Goal: Information Seeking & Learning: Learn about a topic

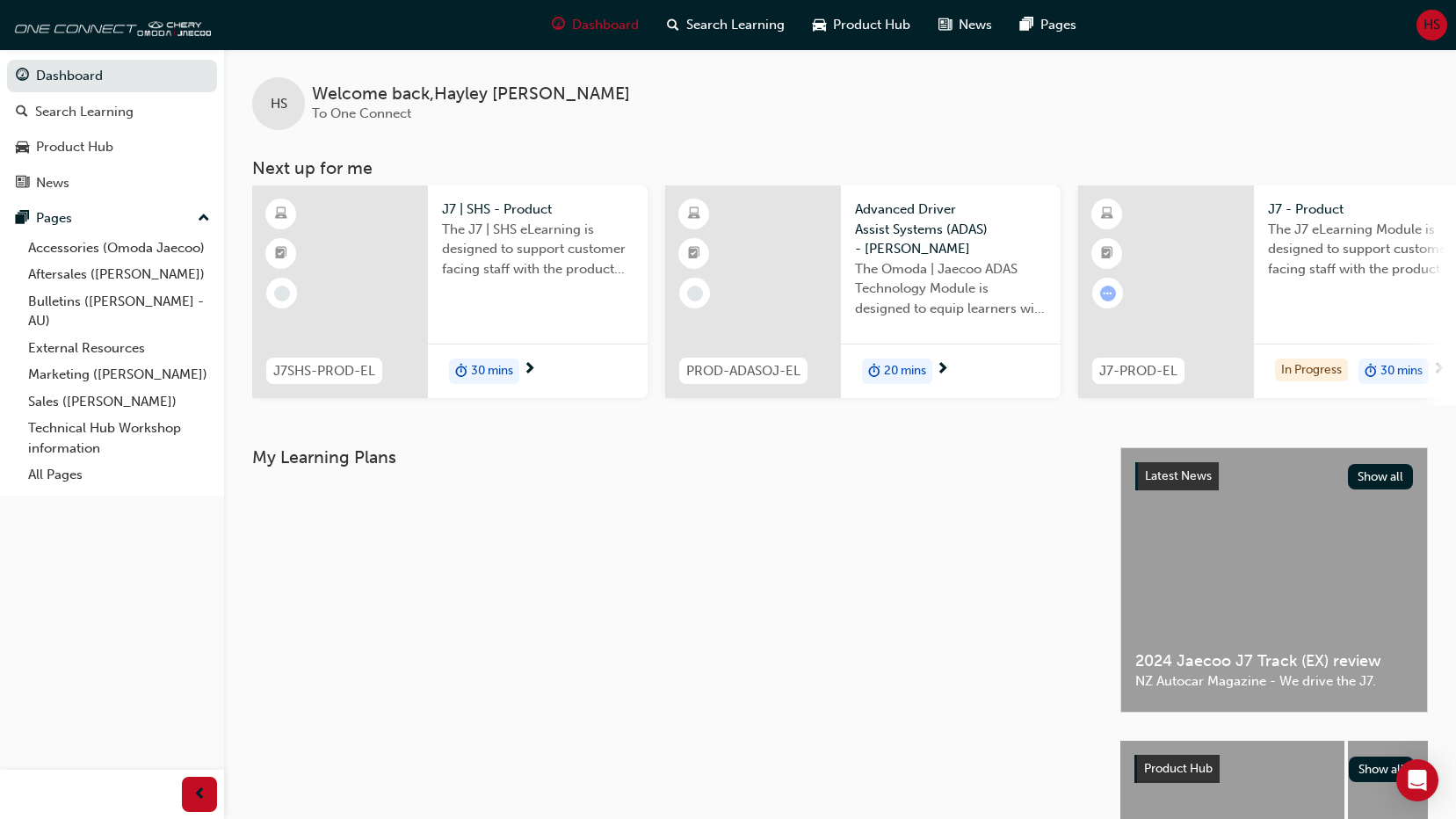
click at [476, 255] on span "The J7 | SHS eLearning is designed to support customer facing staff with the pr…" at bounding box center [537, 249] width 191 height 60
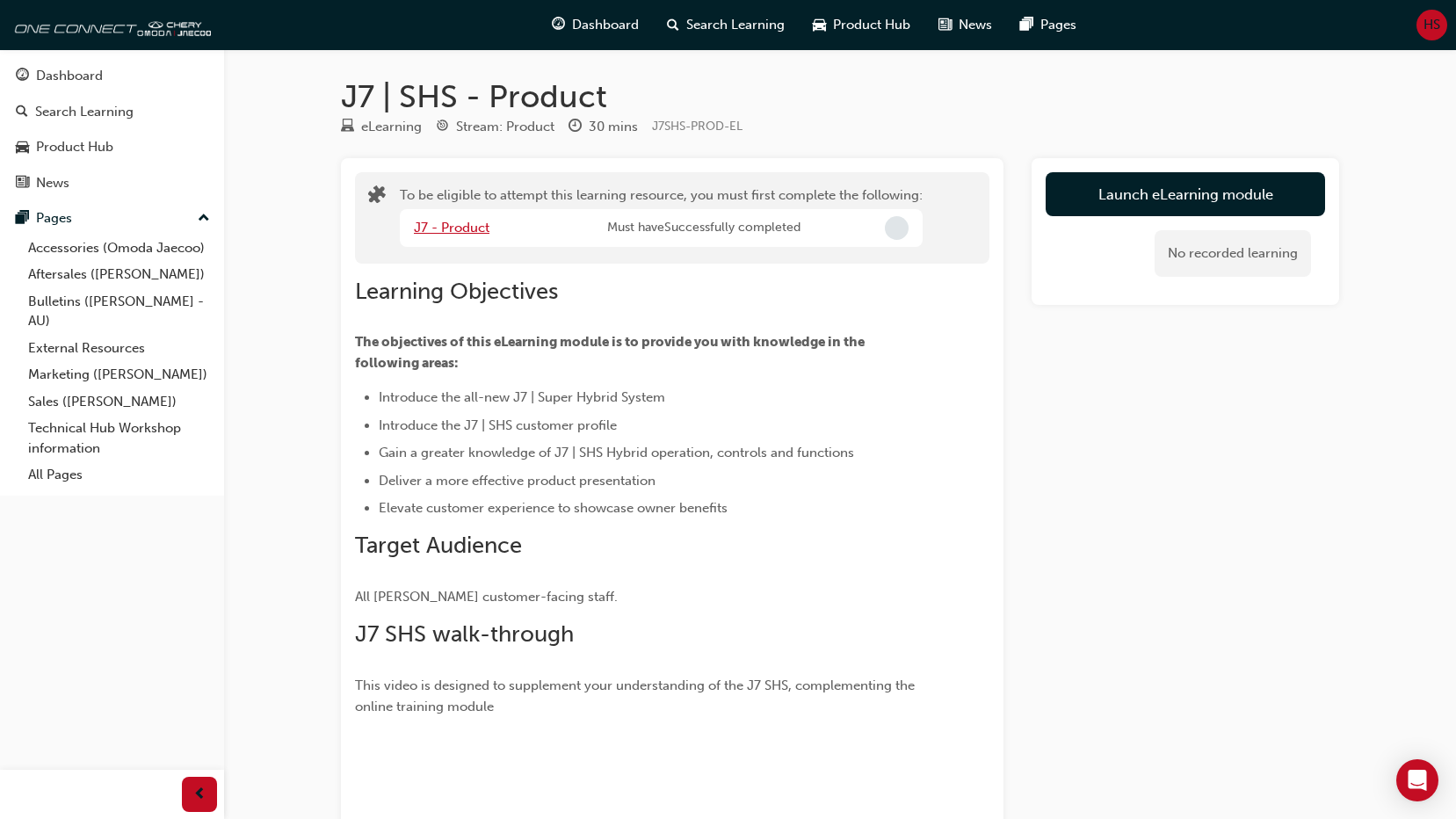
click at [449, 220] on link "J7 - Product" at bounding box center [451, 227] width 75 height 16
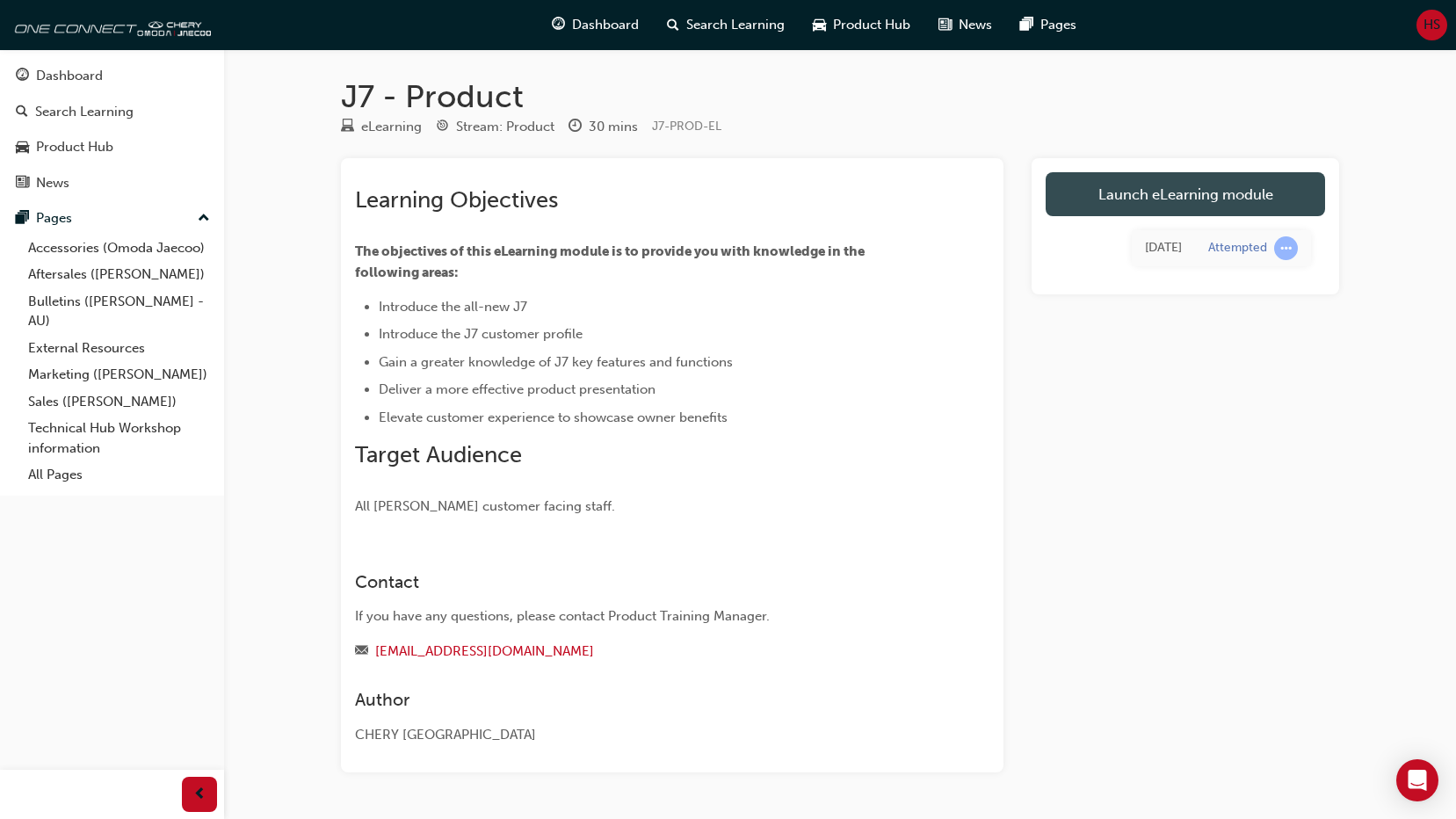
click at [1173, 195] on link "Launch eLearning module" at bounding box center [1186, 194] width 280 height 44
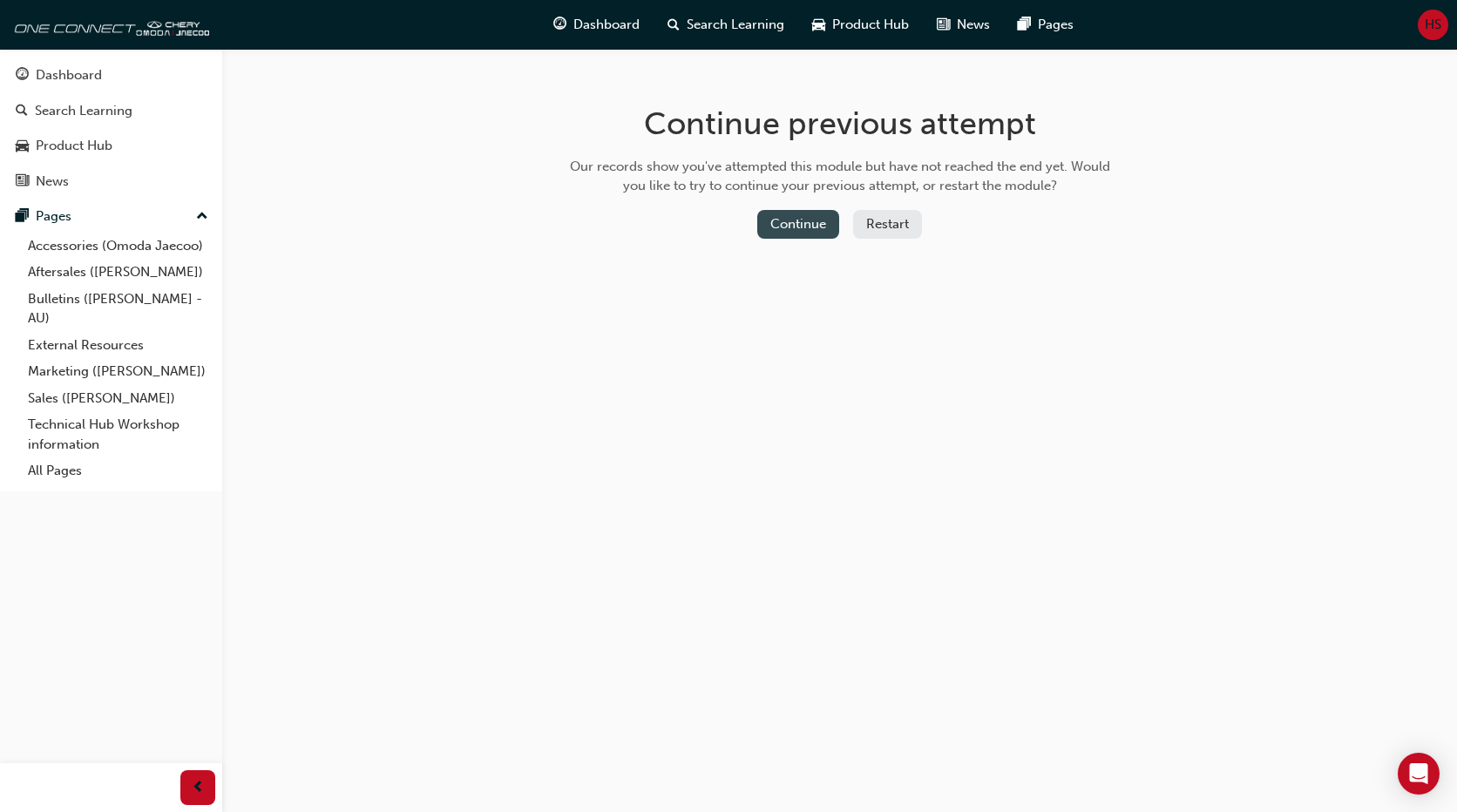
click at [801, 222] on button "Continue" at bounding box center [797, 224] width 82 height 28
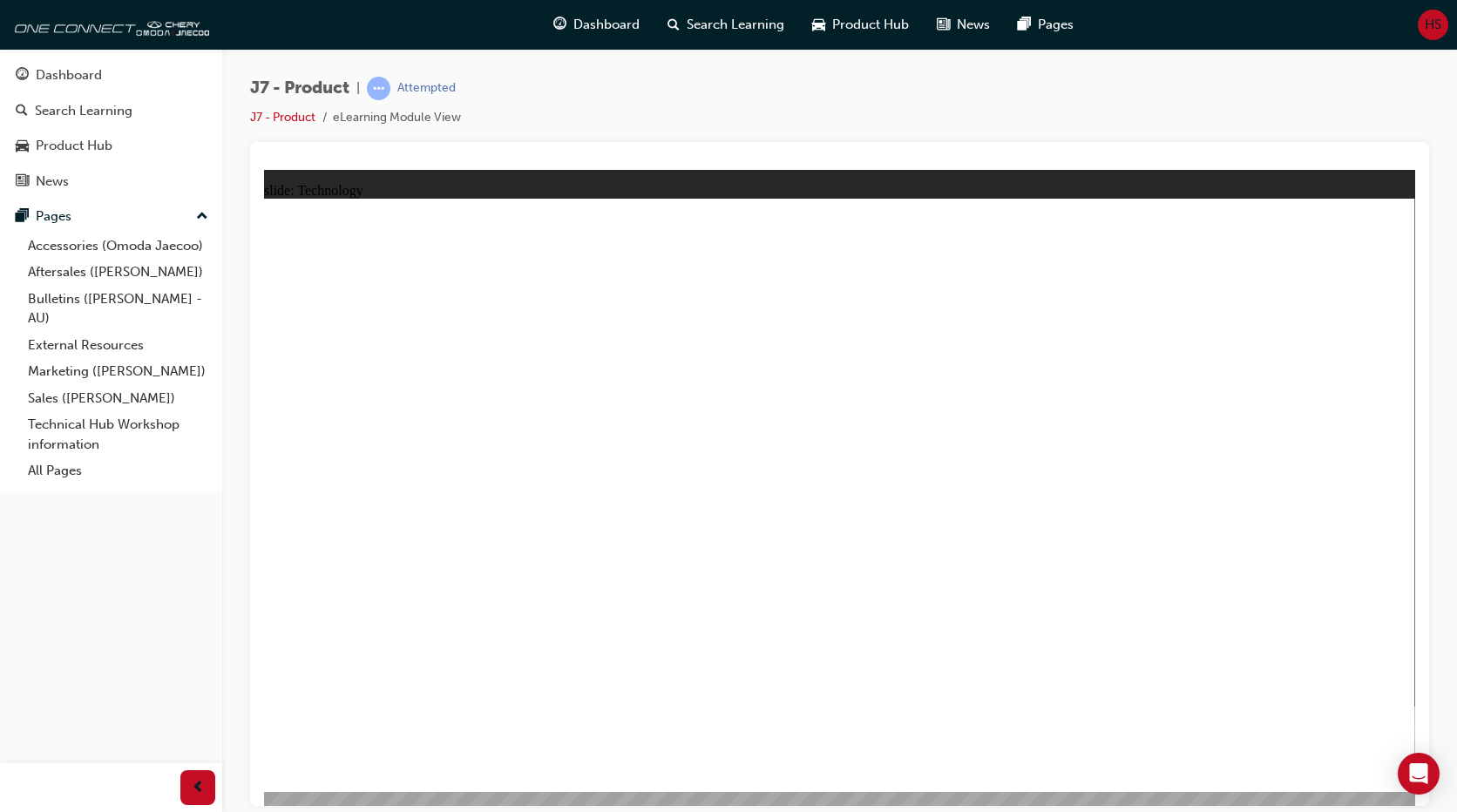
drag, startPoint x: 1220, startPoint y: 385, endPoint x: 1204, endPoint y: 385, distance: 16.0
